Goal: Transaction & Acquisition: Purchase product/service

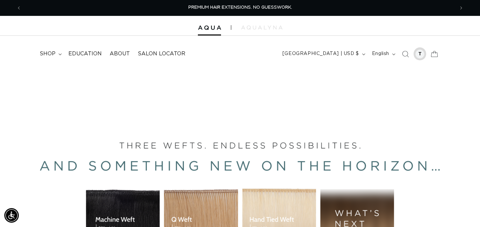
click at [419, 53] on div at bounding box center [420, 53] width 9 height 9
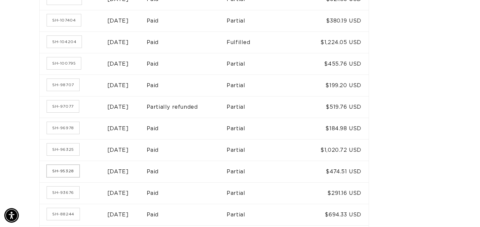
click at [62, 169] on link "SH-95328" at bounding box center [63, 171] width 32 height 12
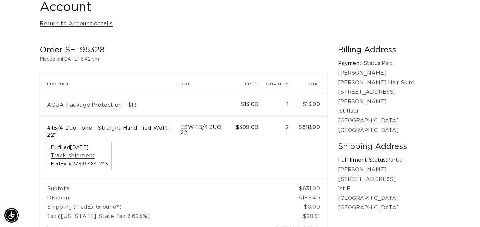
scroll to position [0, 434]
click at [109, 125] on link "#1B/4 Duo Tone - Straight Hand Tied Weft - 22"" at bounding box center [110, 131] width 126 height 14
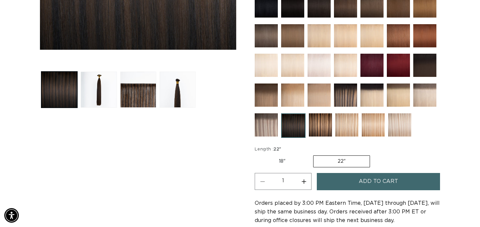
scroll to position [0, 434]
click at [349, 178] on button "Add to cart" at bounding box center [378, 181] width 123 height 17
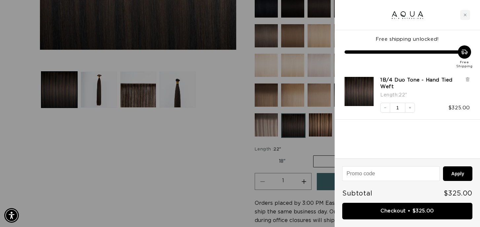
scroll to position [0, 0]
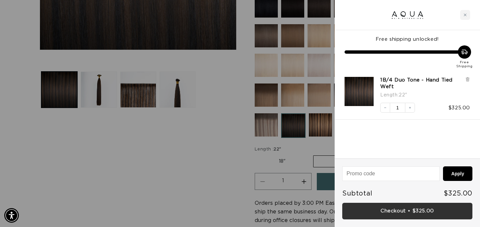
click at [408, 207] on link "Checkout • $325.00" at bounding box center [408, 210] width 130 height 17
